Goal: Information Seeking & Learning: Learn about a topic

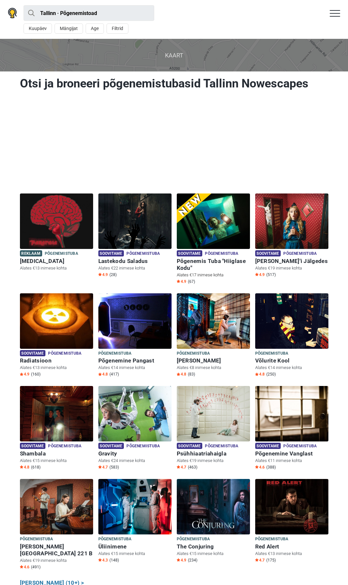
scroll to position [50, 0]
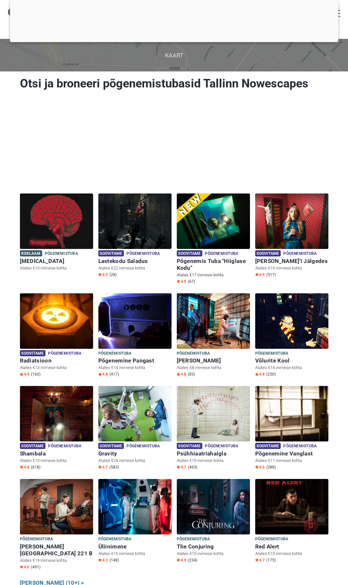
click at [194, 212] on img at bounding box center [213, 221] width 73 height 55
click at [134, 229] on img at bounding box center [134, 221] width 73 height 55
click at [190, 217] on img at bounding box center [213, 221] width 73 height 55
click at [97, 206] on div "Soovitame Põgenemistuba Põgenemistuba Lastekodu Saladus Alates €22 inimese koht…" at bounding box center [135, 244] width 78 height 100
click at [107, 211] on img at bounding box center [134, 221] width 73 height 55
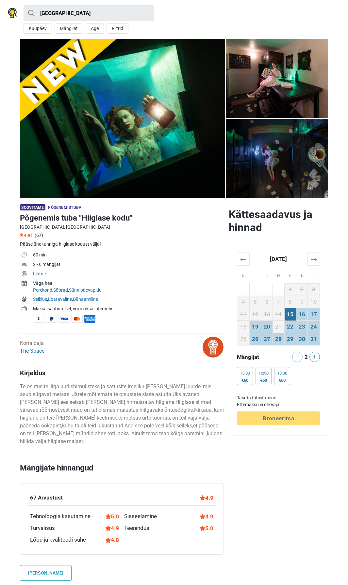
scroll to position [50, 0]
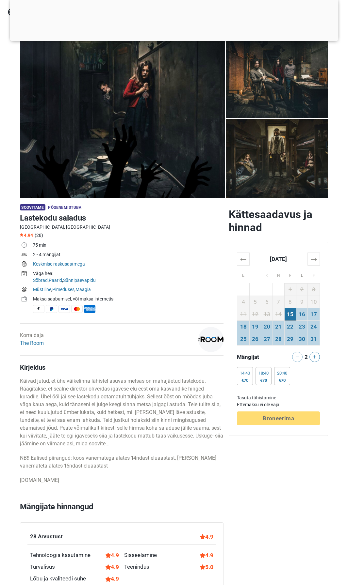
scroll to position [4, 0]
